Goal: Task Accomplishment & Management: Manage account settings

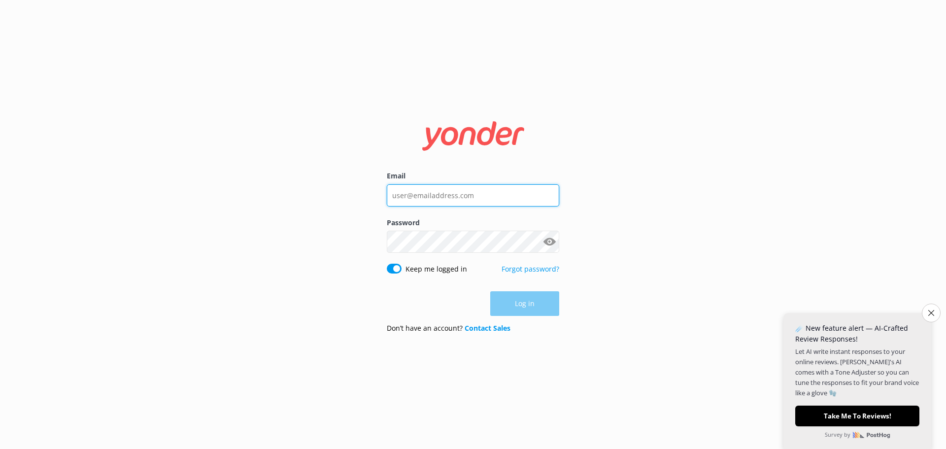
click at [424, 196] on input "Email" at bounding box center [473, 195] width 172 height 22
type input "[EMAIL_ADDRESS][DOMAIN_NAME]"
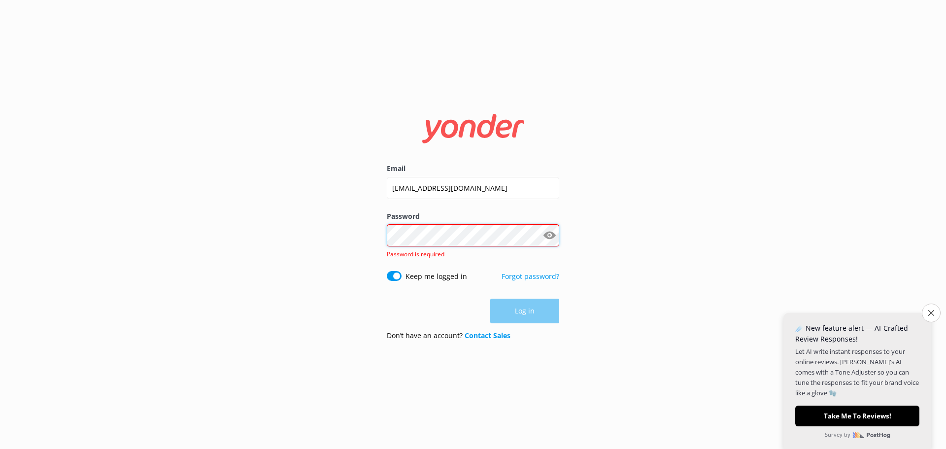
click at [420, 250] on div "Password Show password Password is required" at bounding box center [473, 241] width 172 height 60
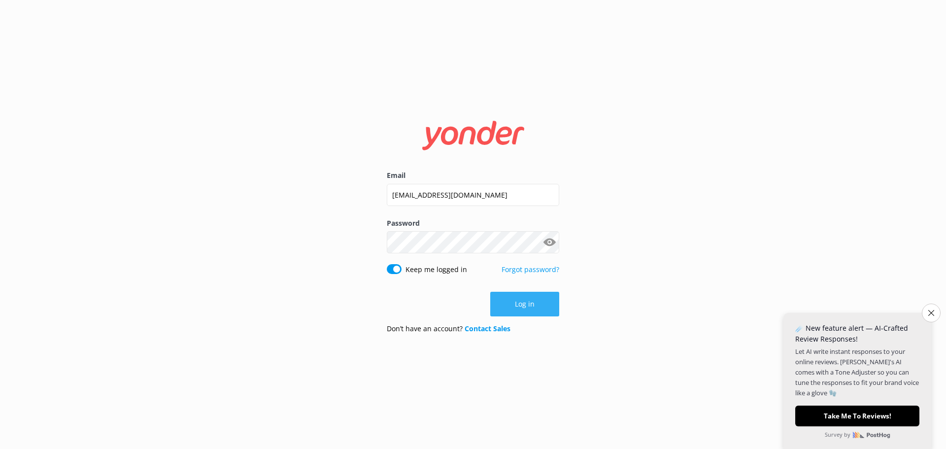
click at [532, 304] on button "Log in" at bounding box center [524, 304] width 69 height 25
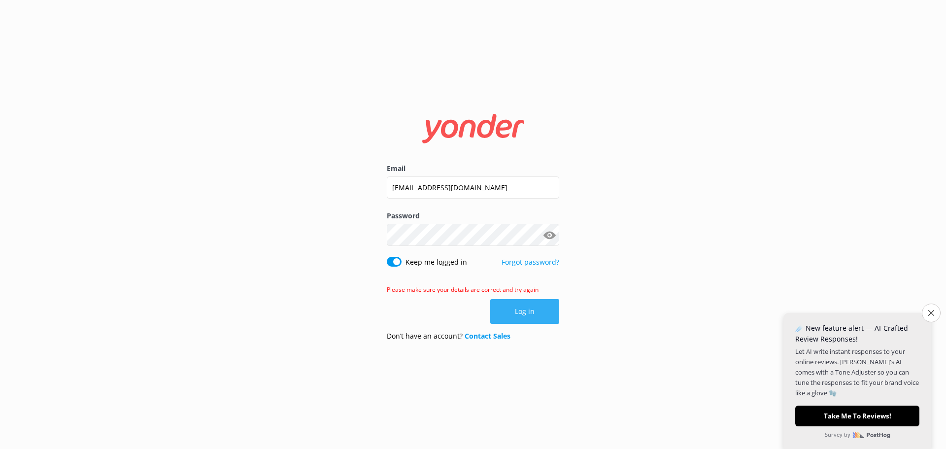
click at [539, 308] on button "Log in" at bounding box center [524, 311] width 69 height 25
click at [523, 308] on button "Log in" at bounding box center [524, 311] width 69 height 25
click at [931, 315] on icon "Close survey" at bounding box center [931, 312] width 6 height 6
